Goal: Transaction & Acquisition: Subscribe to service/newsletter

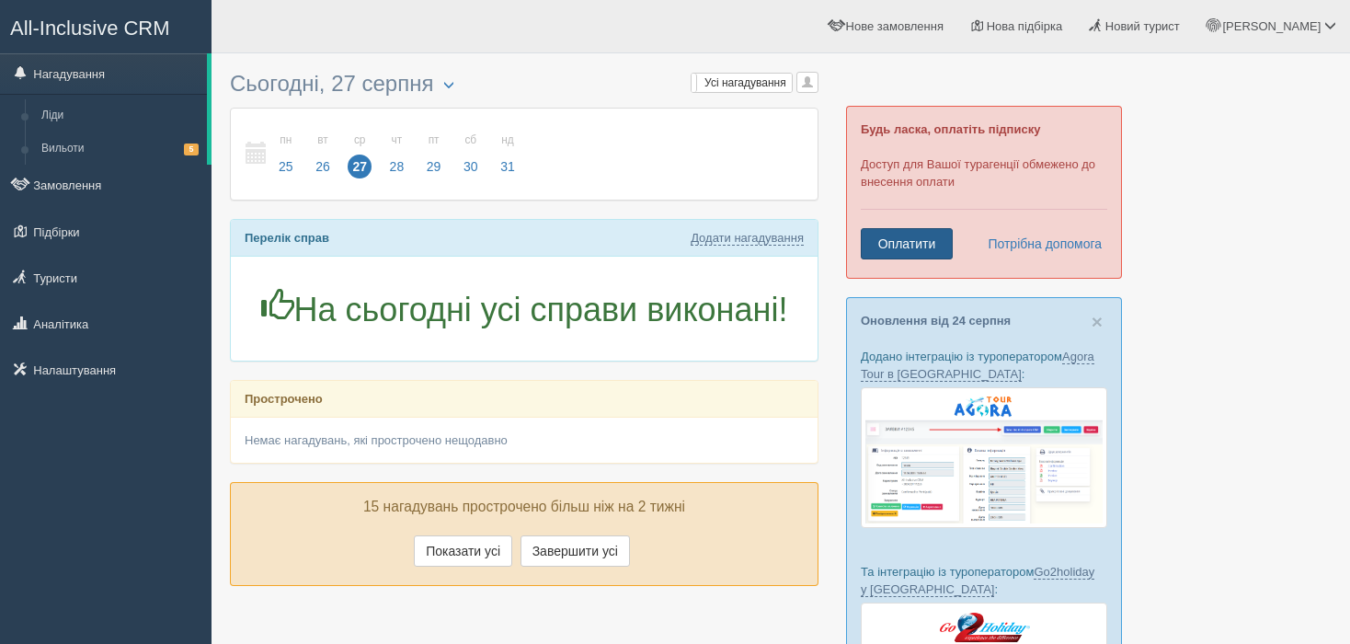
click at [919, 251] on link "Оплатити" at bounding box center [907, 243] width 92 height 31
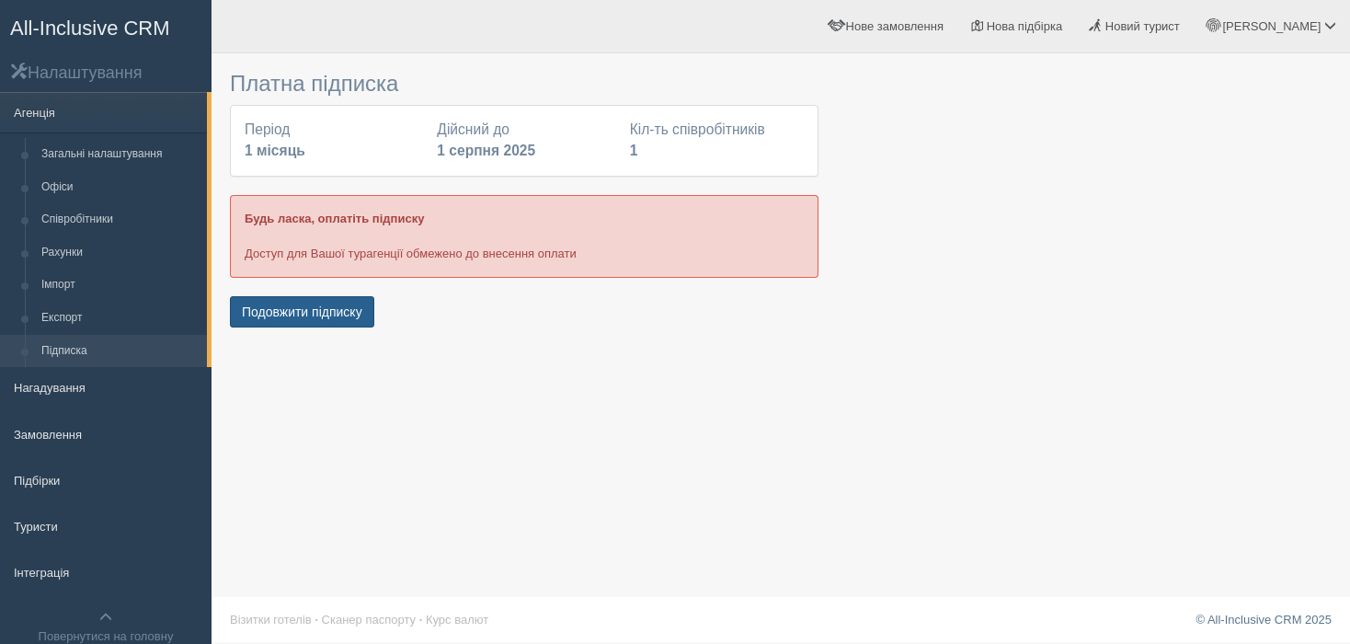
click at [308, 314] on button "Подовжити підписку" at bounding box center [302, 311] width 144 height 31
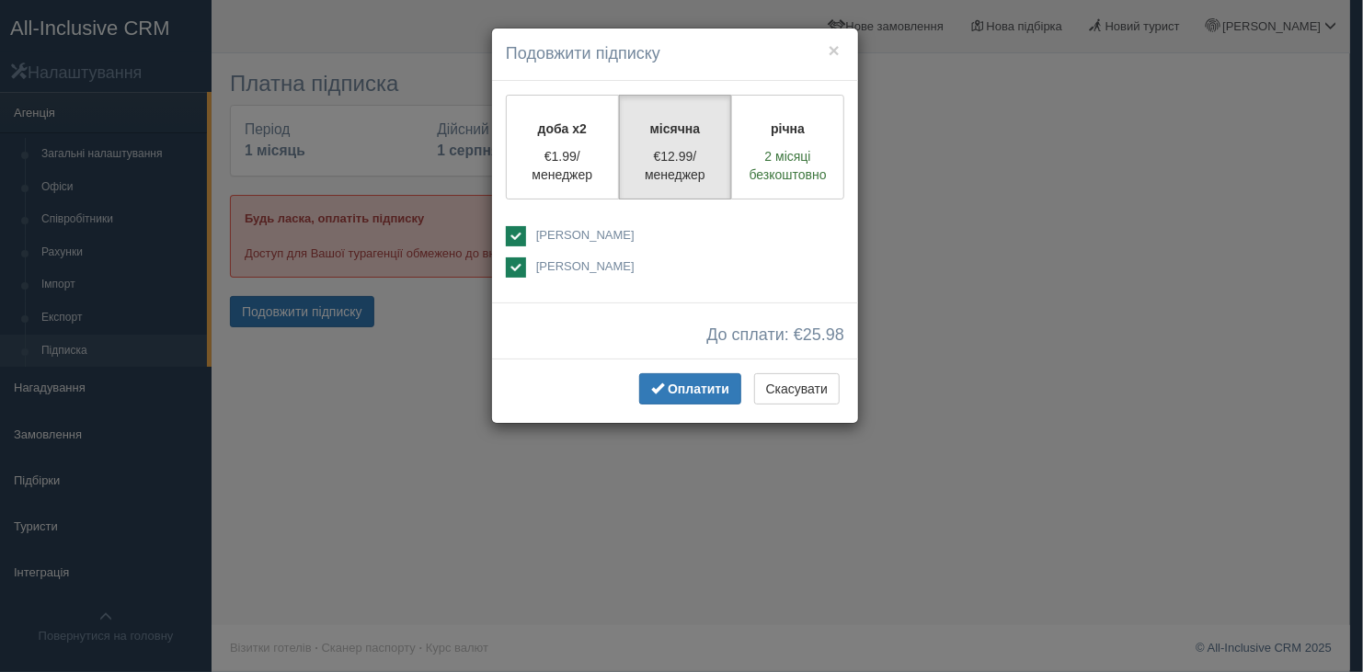
click at [514, 265] on ins at bounding box center [516, 267] width 20 height 20
checkbox input "false"
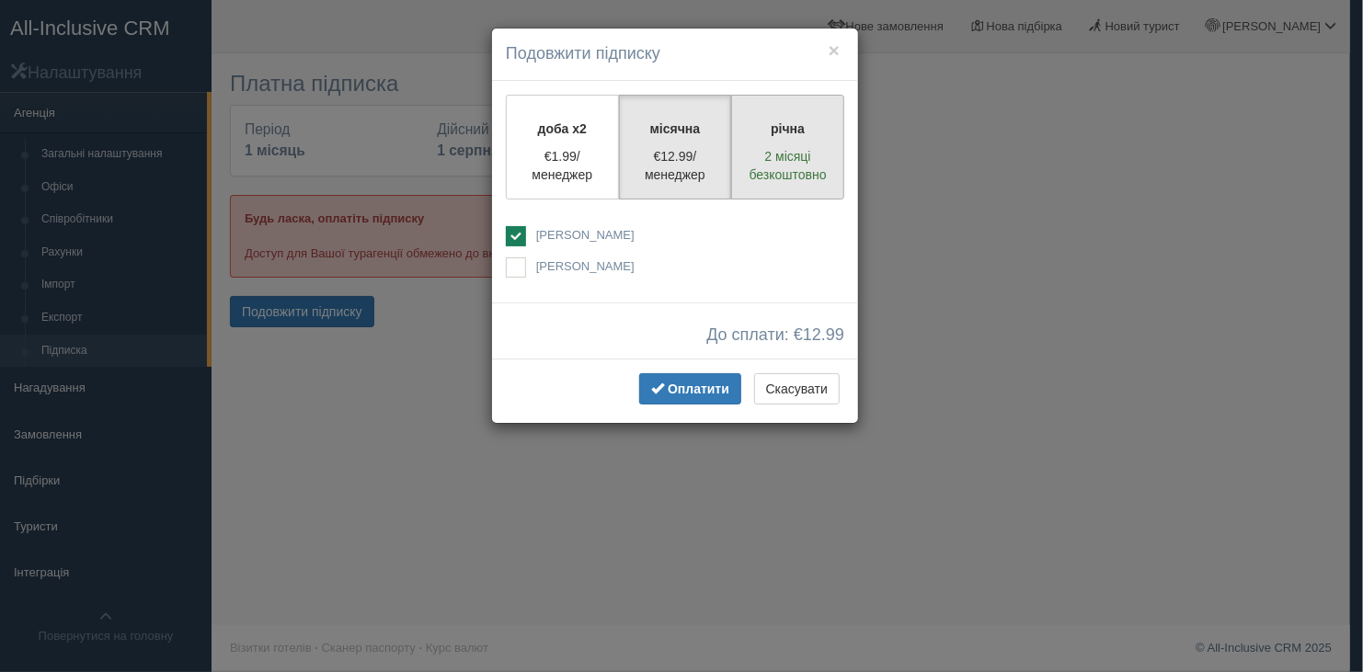
click at [809, 130] on p "річна" at bounding box center [787, 129] width 89 height 18
radio input "true"
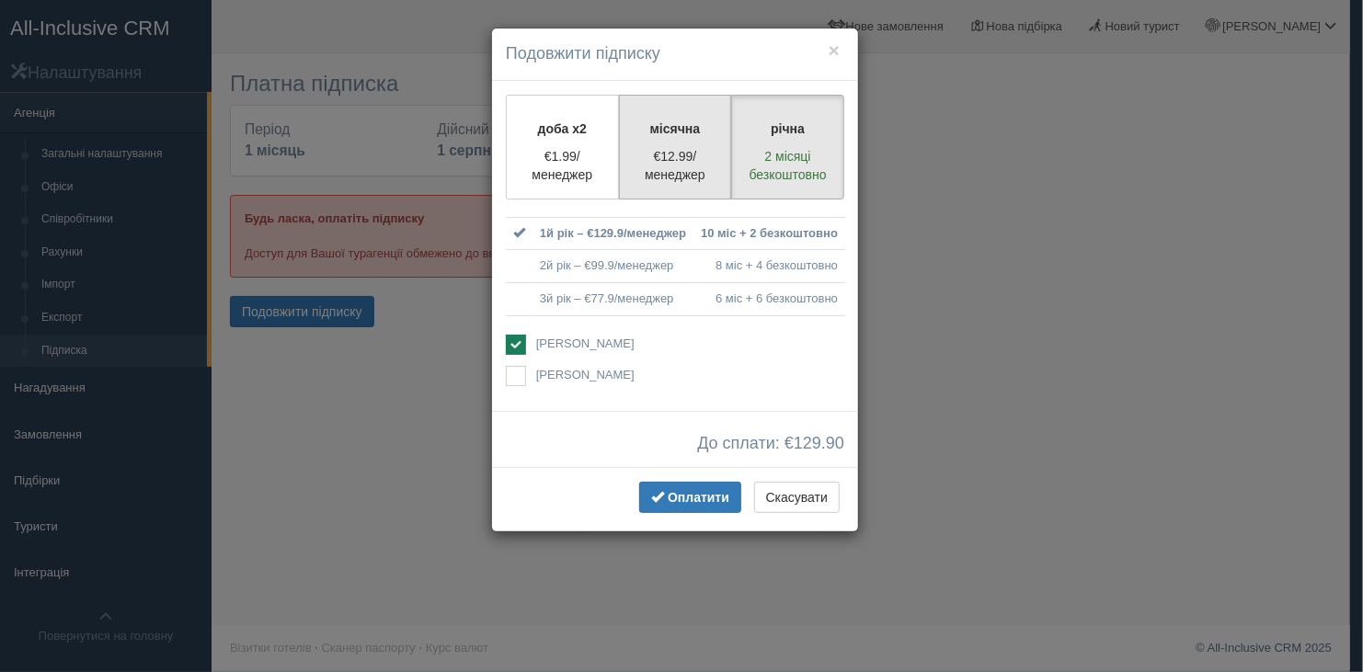
click at [703, 141] on label "місячна €12.99/менеджер" at bounding box center [675, 147] width 113 height 105
radio input "true"
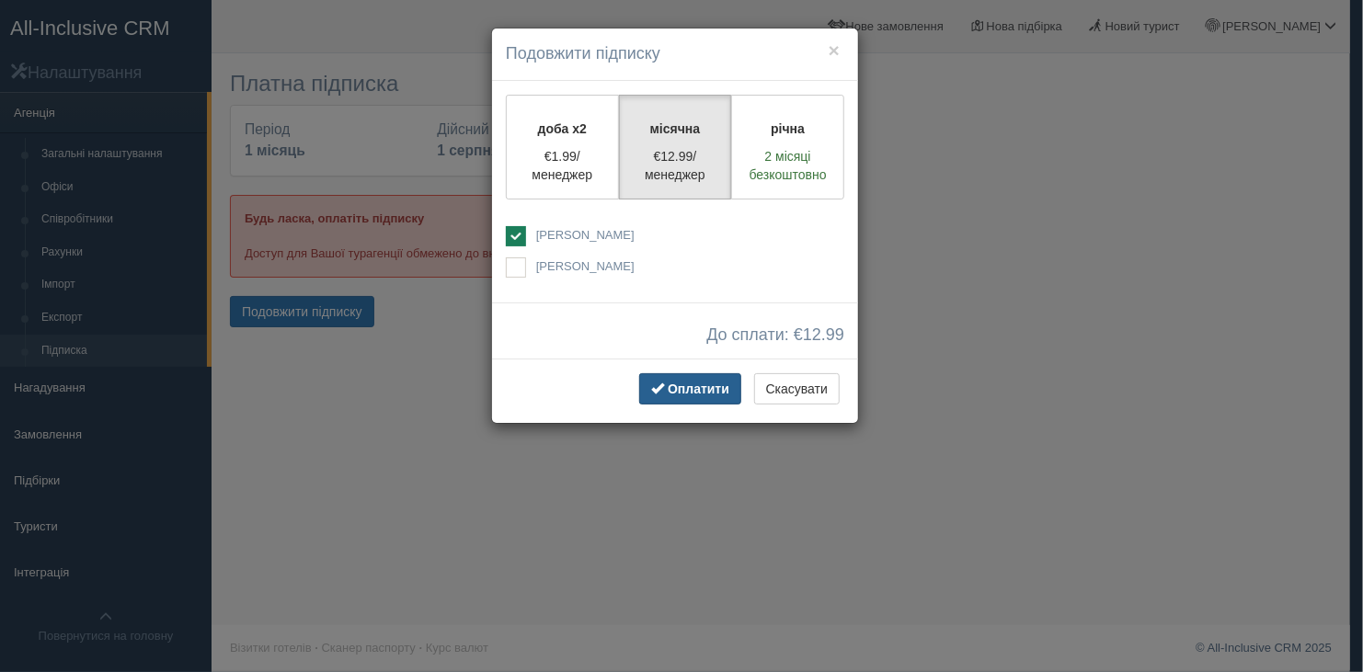
click at [703, 390] on span "Оплатити" at bounding box center [699, 389] width 62 height 15
